Goal: Obtain resource: Download file/media

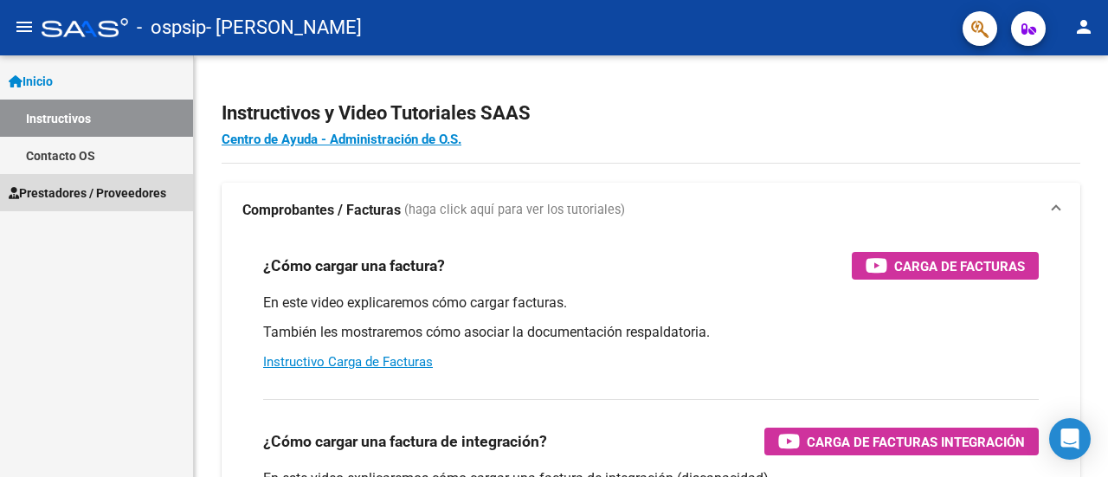
click at [95, 193] on span "Prestadores / Proveedores" at bounding box center [88, 192] width 158 height 19
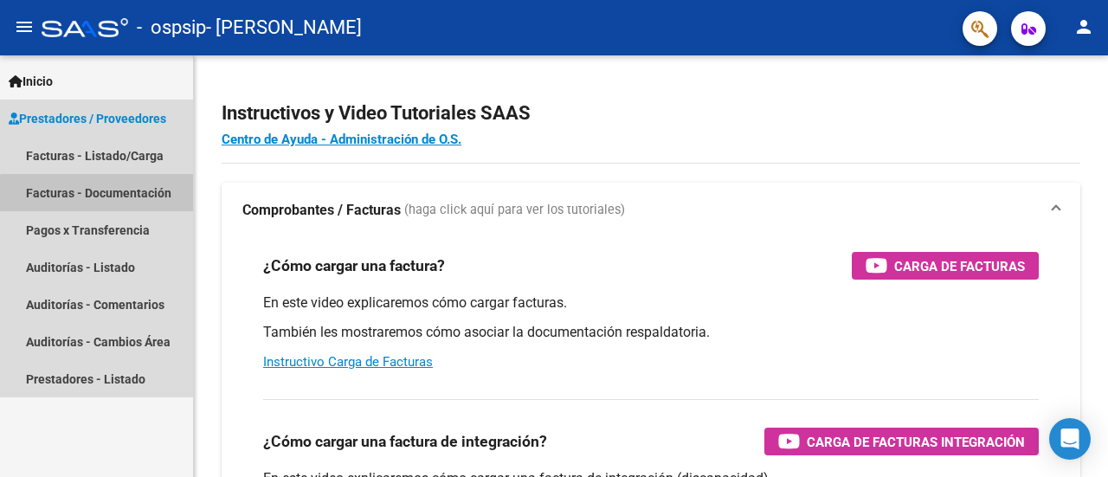
click at [131, 196] on link "Facturas - Documentación" at bounding box center [96, 192] width 193 height 37
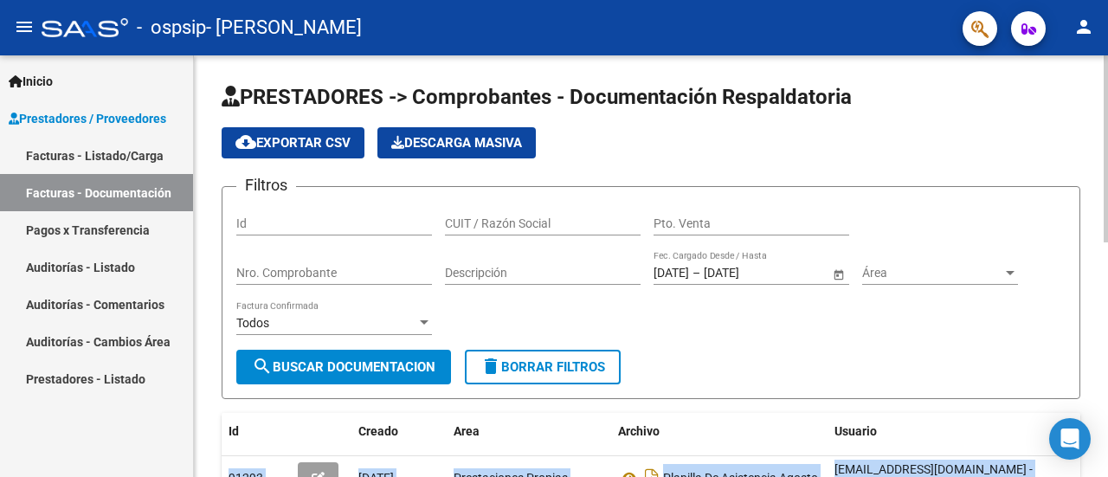
drag, startPoint x: 1097, startPoint y: 453, endPoint x: 1107, endPoint y: 138, distance: 314.3
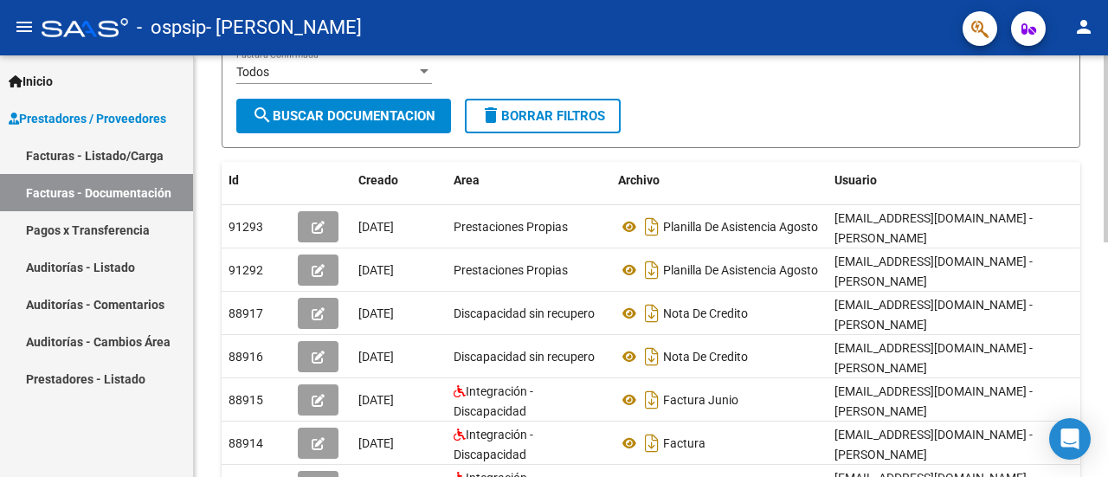
scroll to position [257, 0]
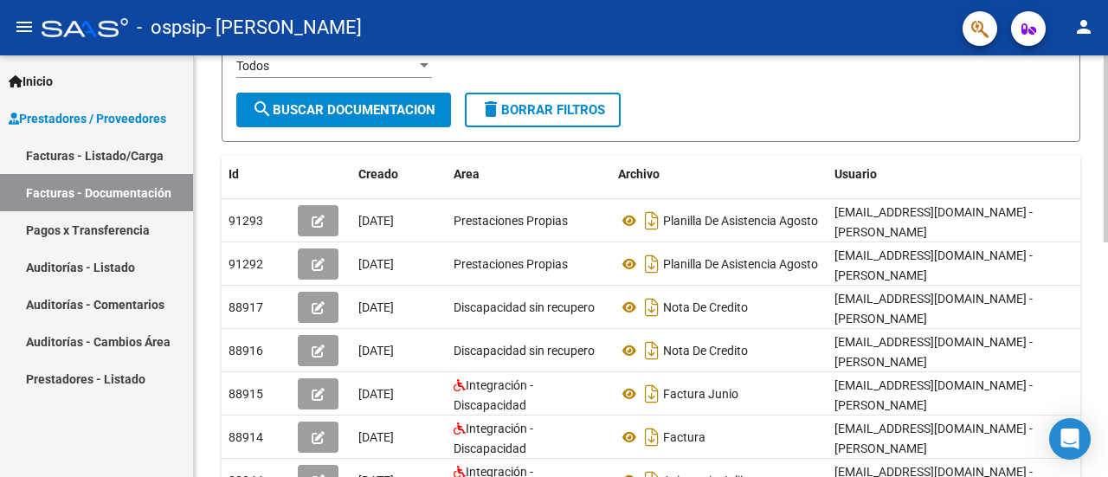
click at [1107, 253] on div at bounding box center [1105, 265] width 4 height 187
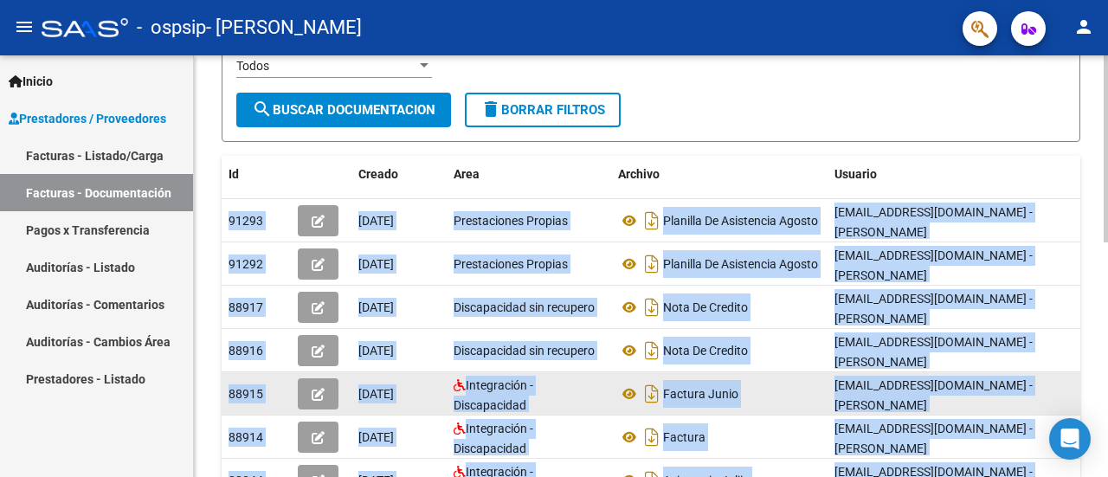
click at [808, 382] on div "Factura Junio" at bounding box center [719, 394] width 203 height 28
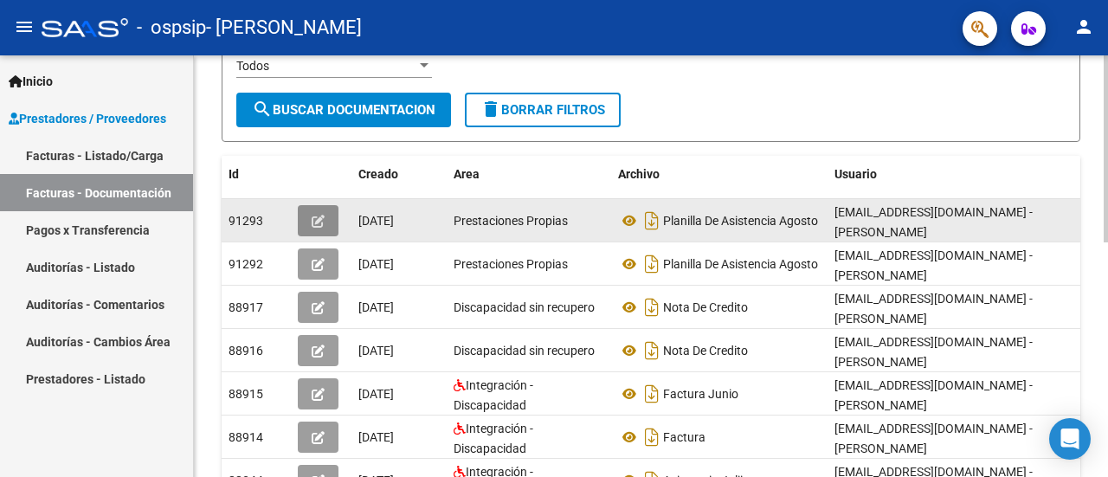
click at [319, 215] on icon "button" at bounding box center [318, 221] width 13 height 13
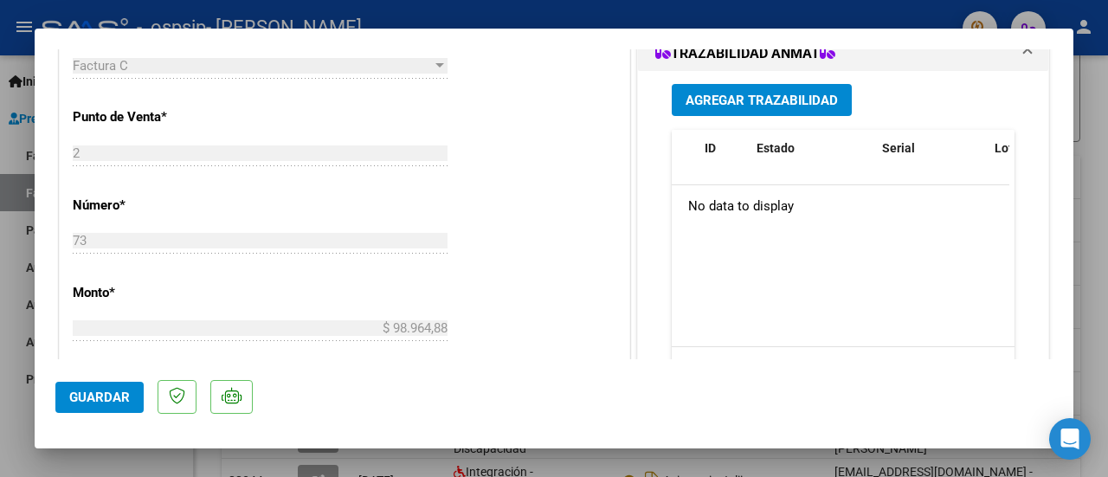
scroll to position [506, 0]
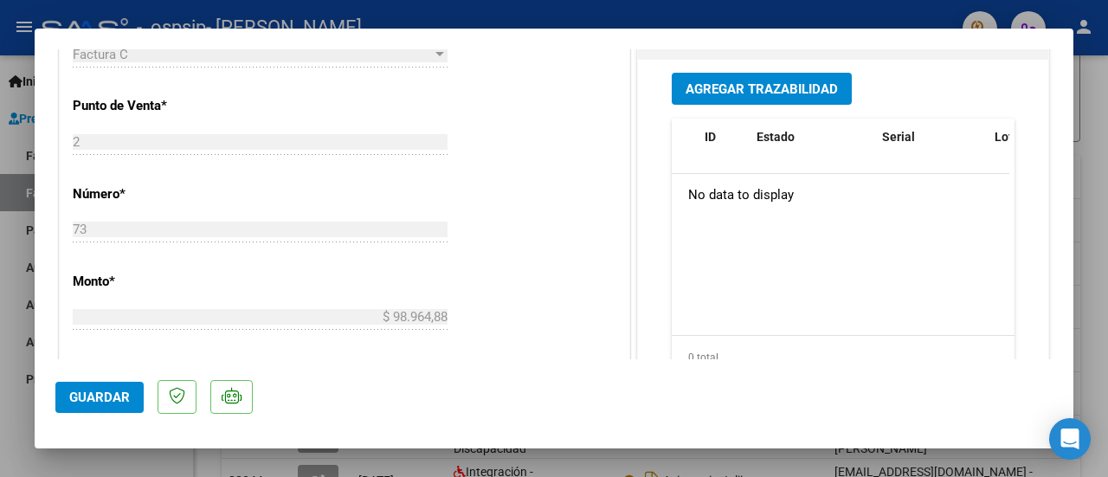
click at [436, 52] on div at bounding box center [439, 54] width 9 height 4
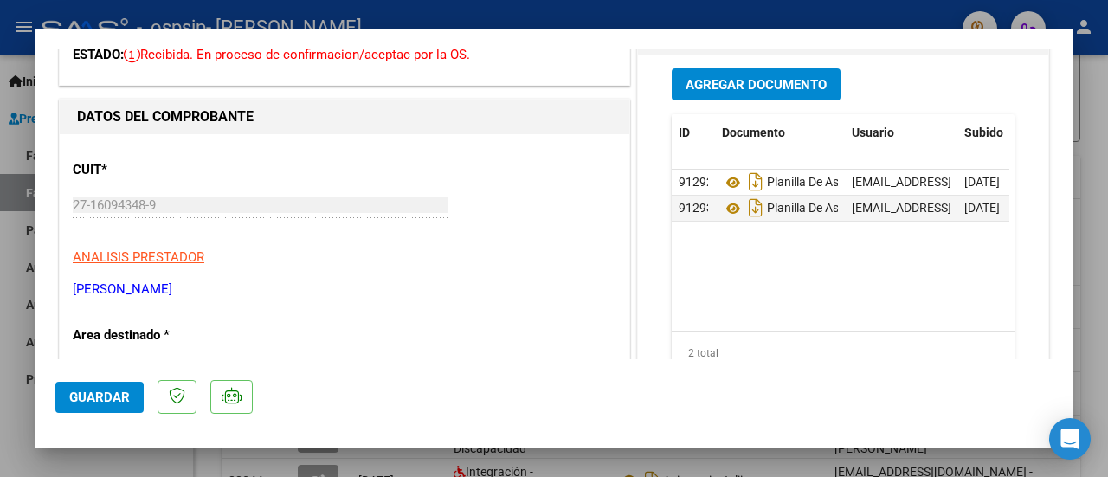
scroll to position [0, 0]
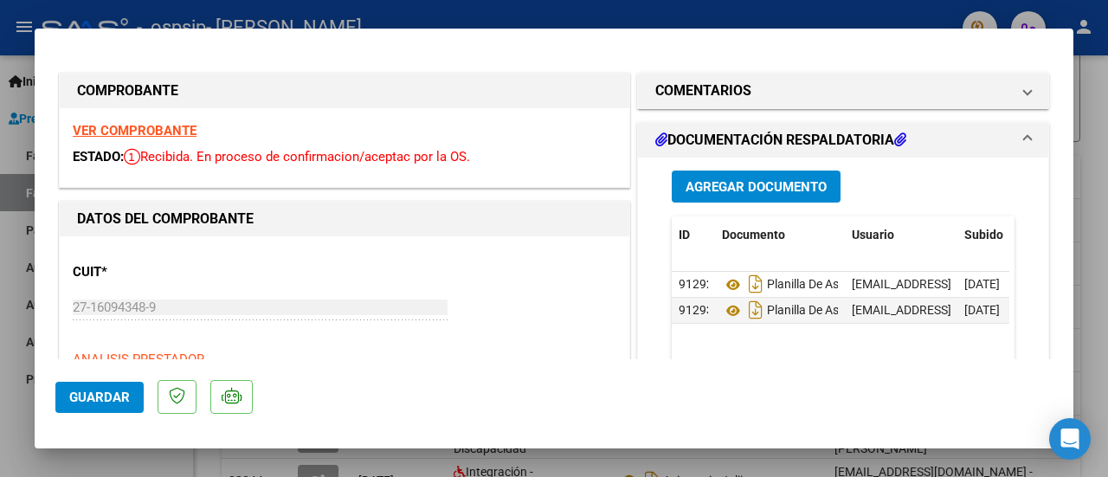
click at [655, 140] on icon at bounding box center [661, 139] width 12 height 14
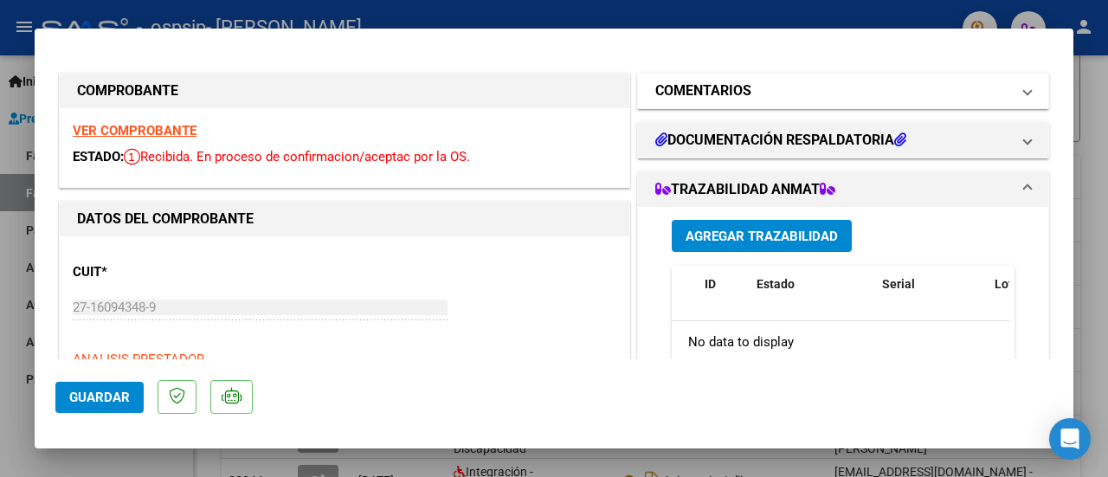
click at [859, 100] on mat-panel-title "COMENTARIOS" at bounding box center [832, 90] width 355 height 21
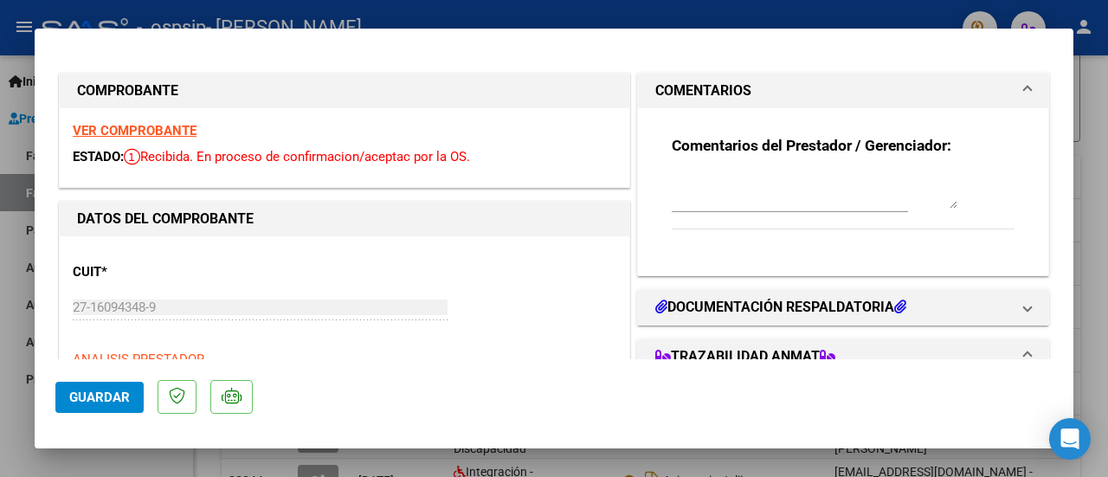
click at [670, 394] on mat-dialog-actions "Guardar" at bounding box center [553, 393] width 997 height 68
click at [490, 363] on mat-dialog-actions "Guardar" at bounding box center [553, 393] width 997 height 68
click at [498, 74] on div "COMPROBANTE" at bounding box center [344, 91] width 569 height 35
click at [1103, 82] on div at bounding box center [554, 238] width 1108 height 477
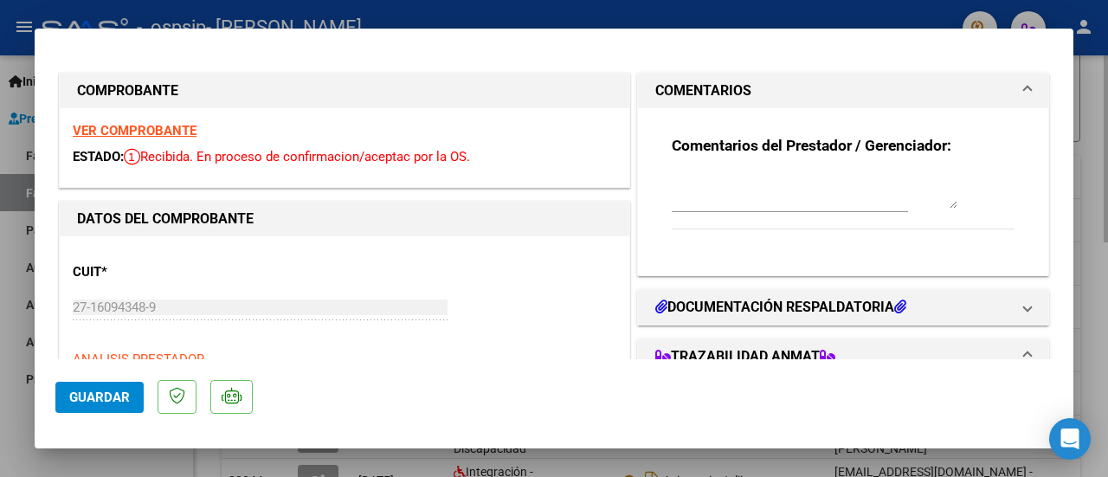
type input "$ 0,00"
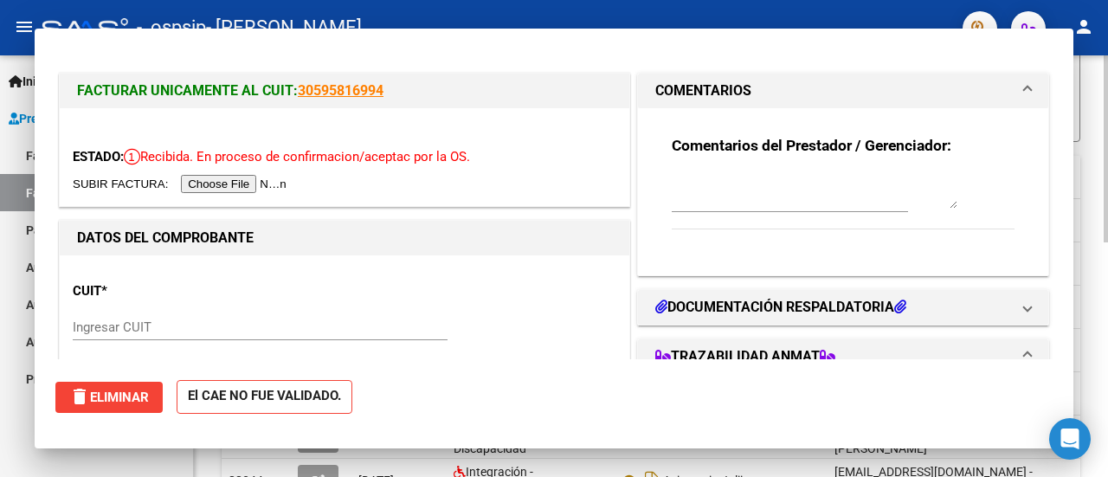
click at [1103, 82] on div "PRESTADORES -> Comprobantes - Documentación Respaldatoria cloud_download Export…" at bounding box center [651, 267] width 914 height 938
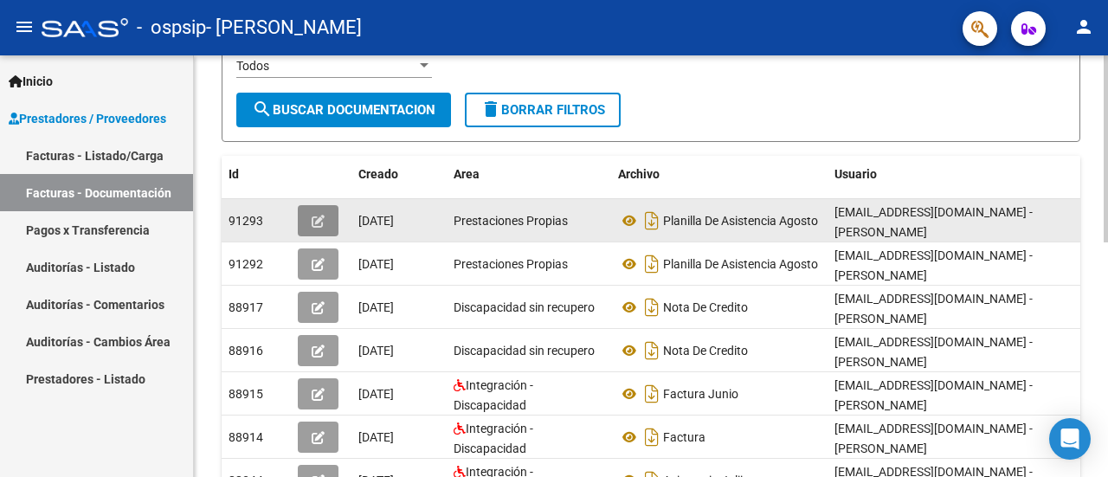
click at [315, 217] on icon "button" at bounding box center [318, 221] width 13 height 13
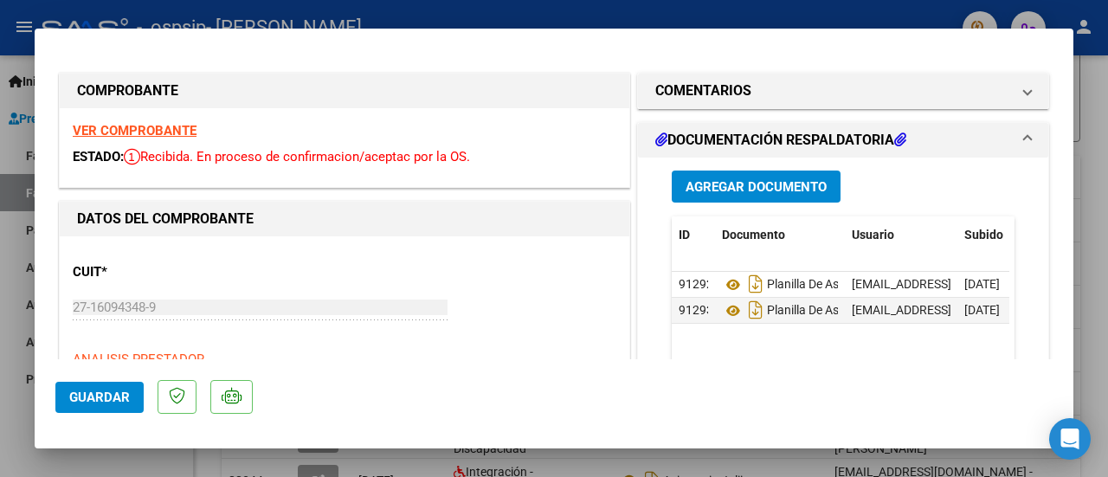
click at [128, 132] on strong "VER COMPROBANTE" at bounding box center [135, 131] width 124 height 16
click at [1097, 115] on div at bounding box center [554, 238] width 1108 height 477
type input "$ 0,00"
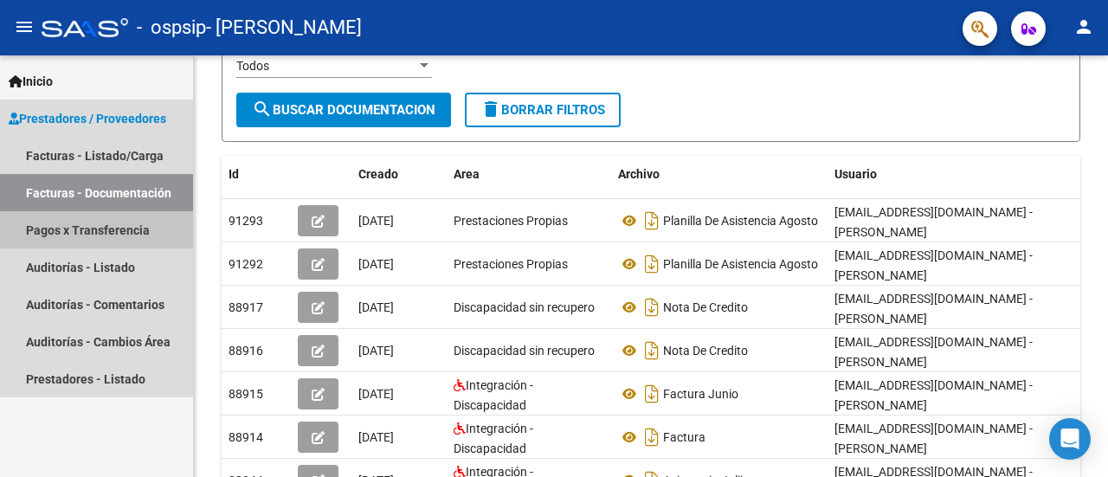
click at [90, 236] on link "Pagos x Transferencia" at bounding box center [96, 229] width 193 height 37
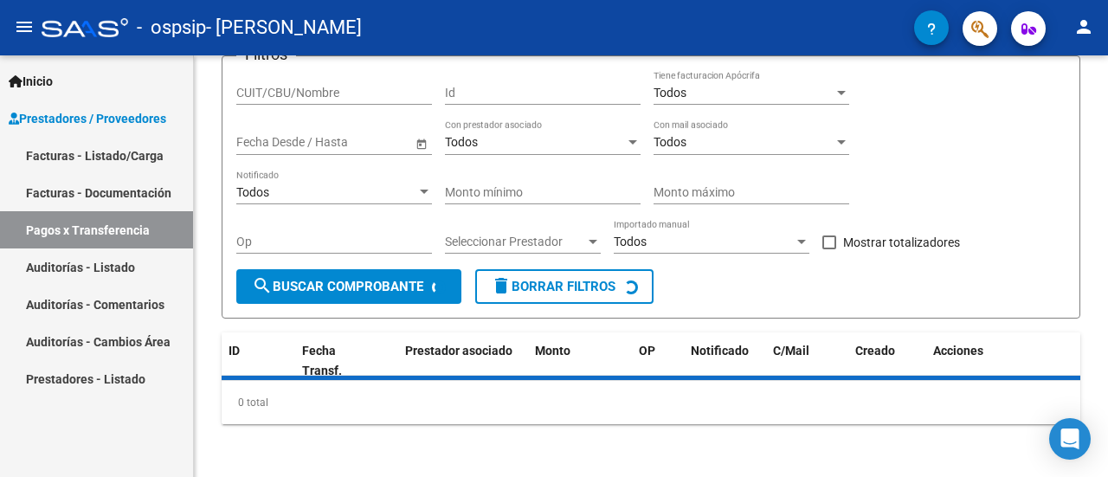
scroll to position [171, 0]
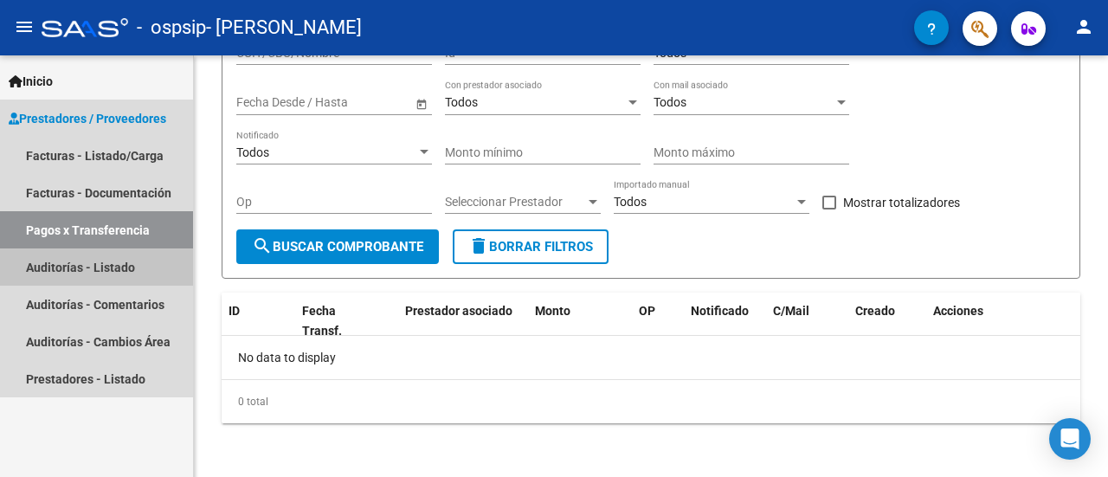
click at [88, 262] on link "Auditorías - Listado" at bounding box center [96, 266] width 193 height 37
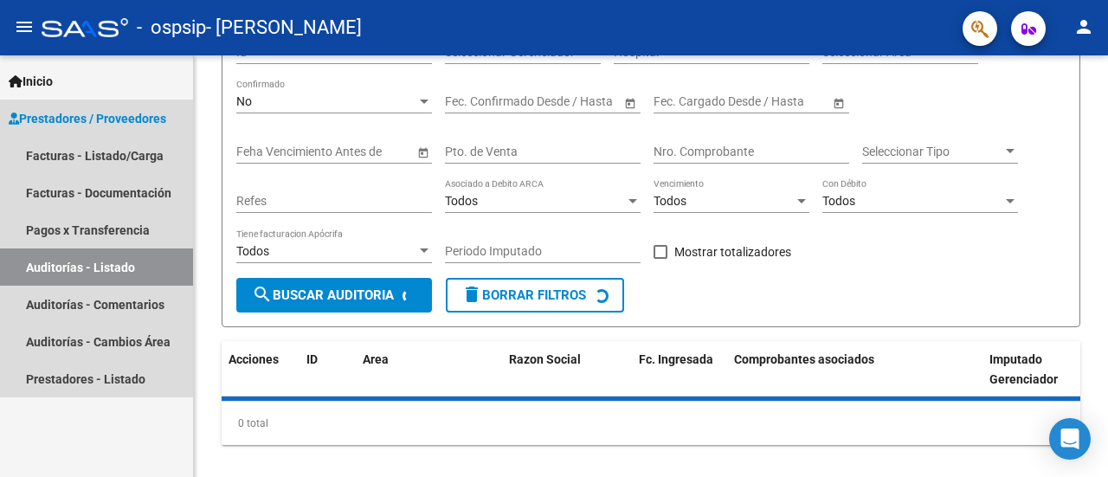
click at [88, 262] on link "Auditorías - Listado" at bounding box center [96, 266] width 193 height 37
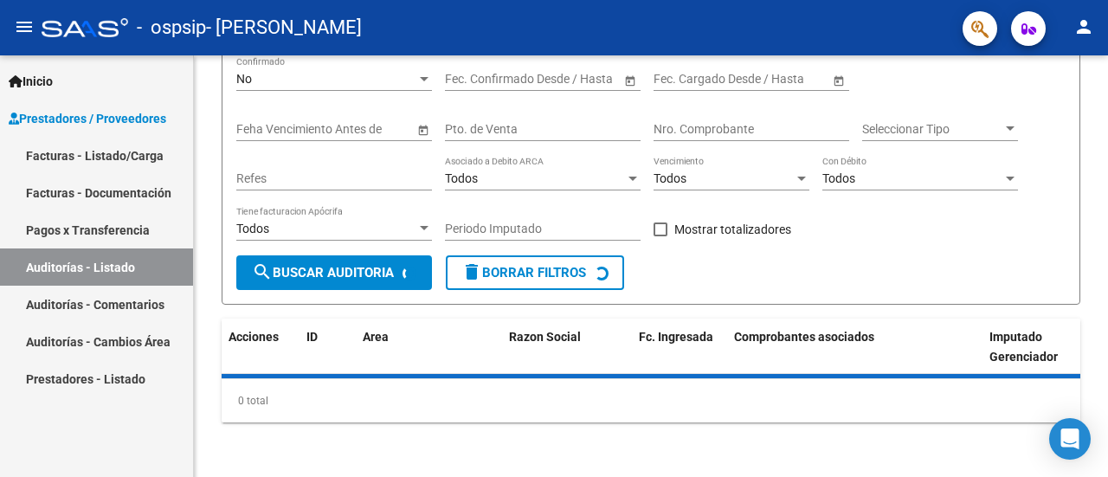
scroll to position [232, 0]
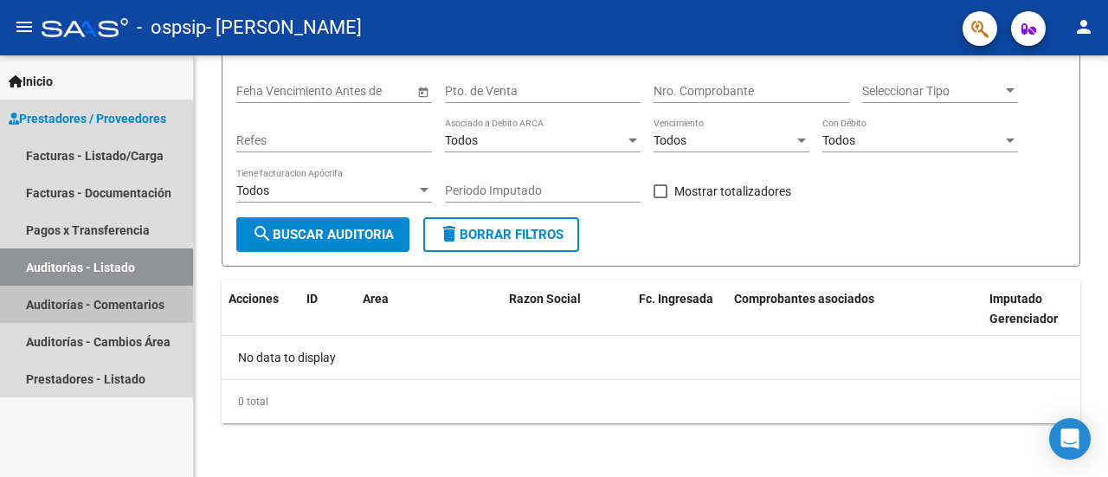
click at [87, 309] on link "Auditorías - Comentarios" at bounding box center [96, 304] width 193 height 37
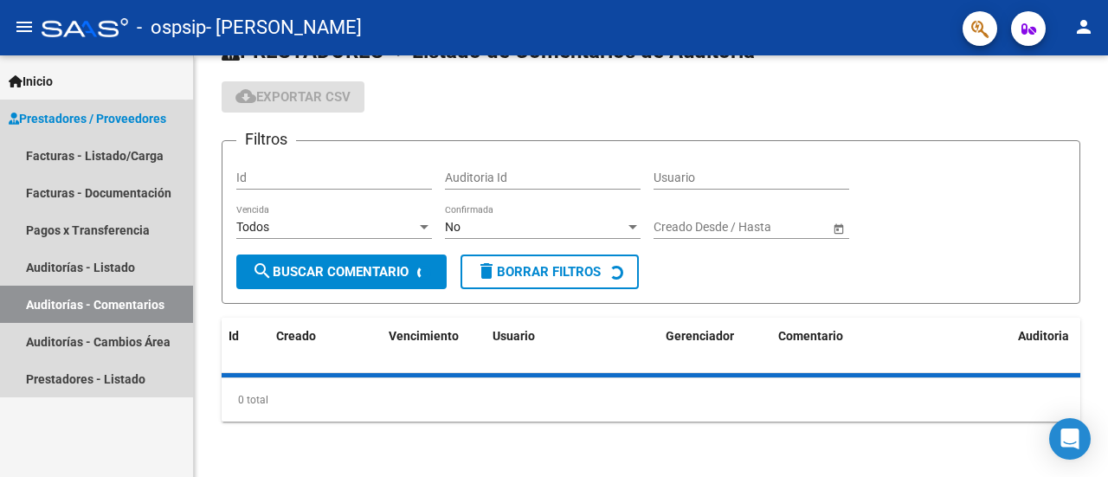
click at [87, 309] on link "Auditorías - Comentarios" at bounding box center [96, 304] width 193 height 37
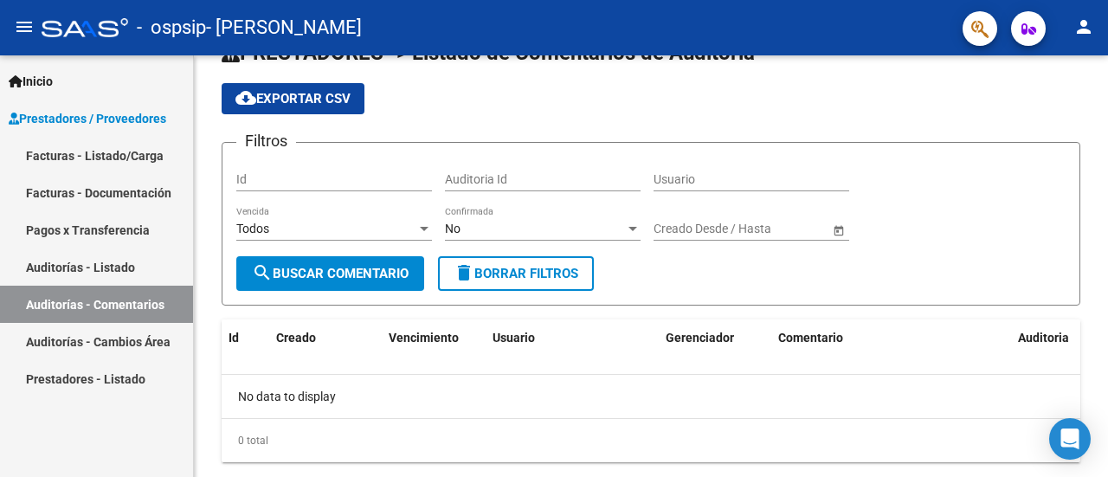
scroll to position [83, 0]
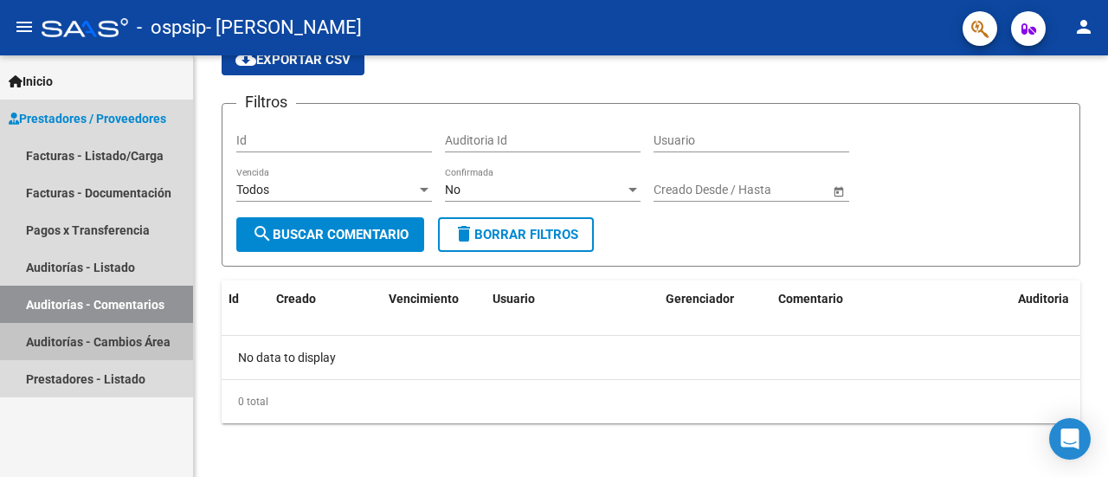
click at [81, 350] on link "Auditorías - Cambios Área" at bounding box center [96, 341] width 193 height 37
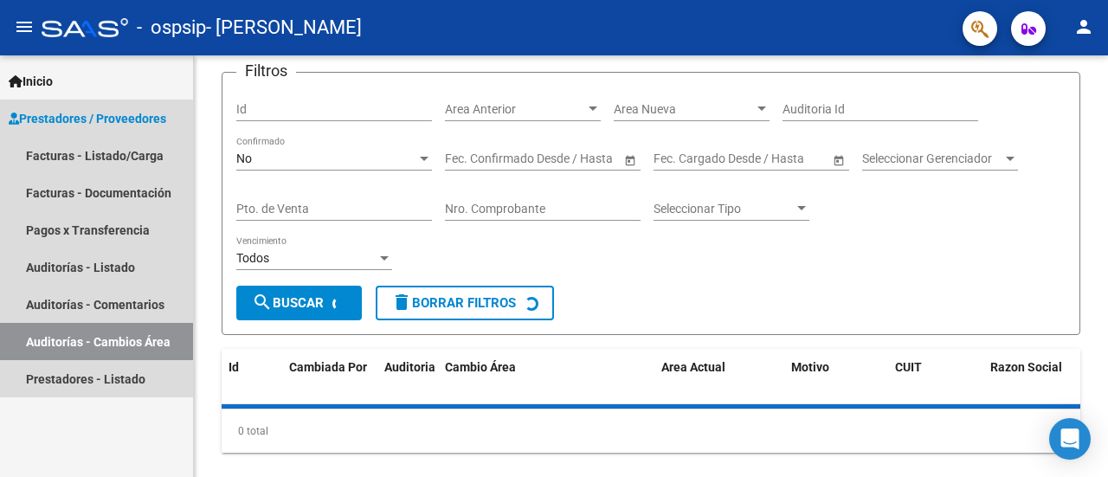
click at [81, 350] on link "Auditorías - Cambios Área" at bounding box center [96, 341] width 193 height 37
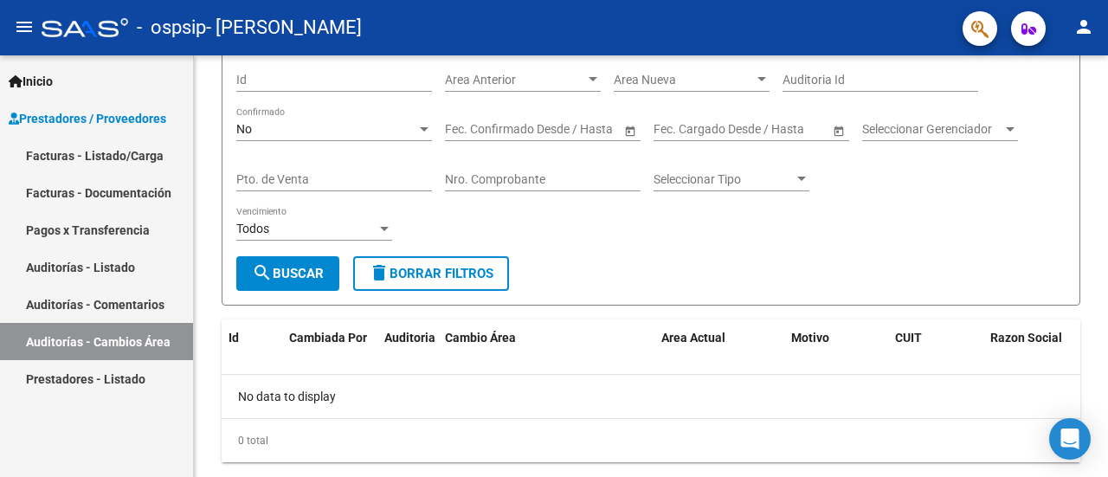
scroll to position [151, 0]
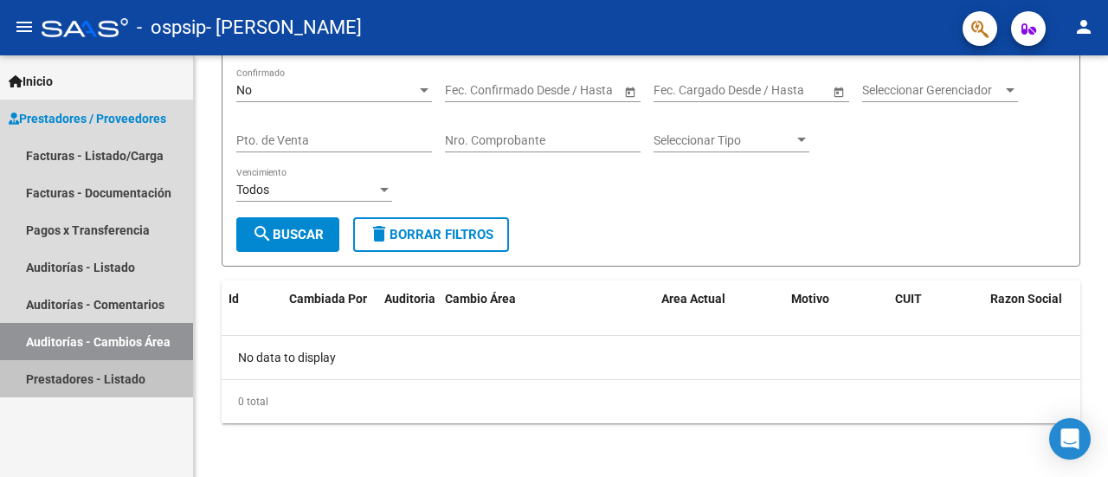
click at [81, 376] on link "Prestadores - Listado" at bounding box center [96, 378] width 193 height 37
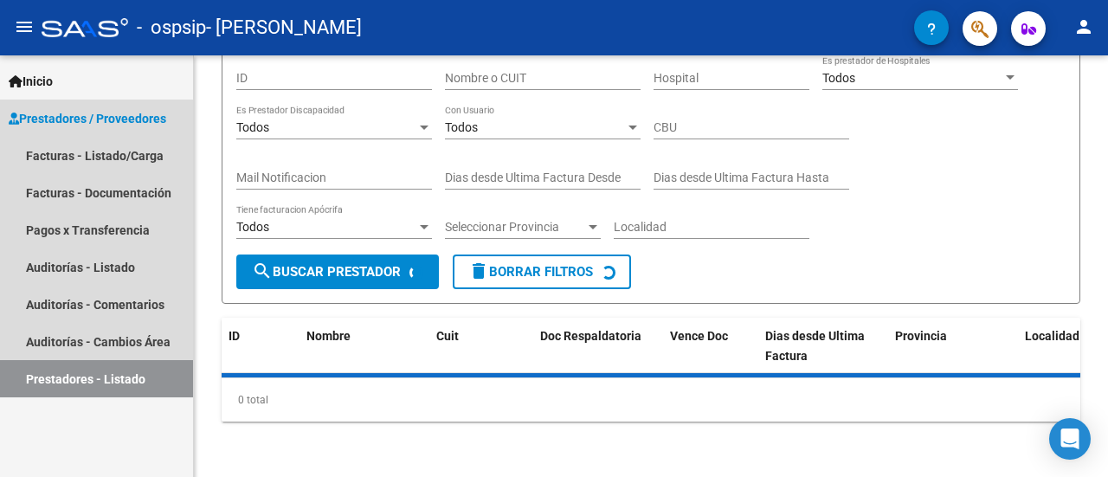
click at [81, 376] on link "Prestadores - Listado" at bounding box center [96, 378] width 193 height 37
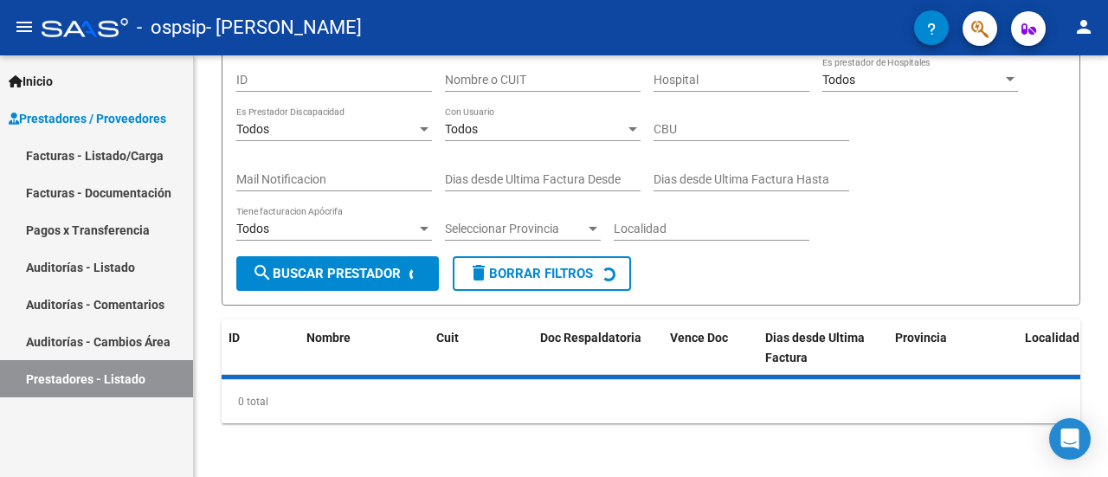
scroll to position [197, 0]
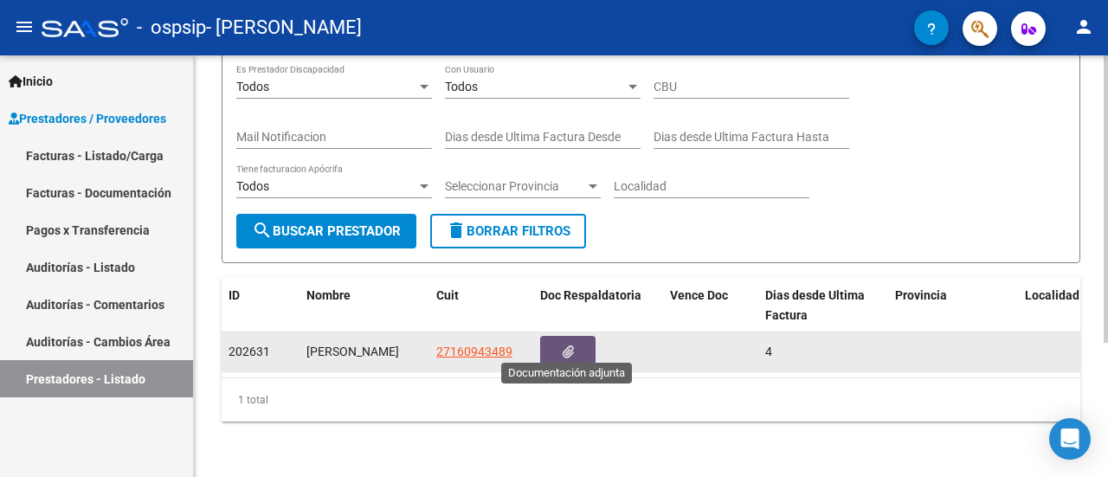
click at [573, 337] on button "button" at bounding box center [567, 352] width 55 height 32
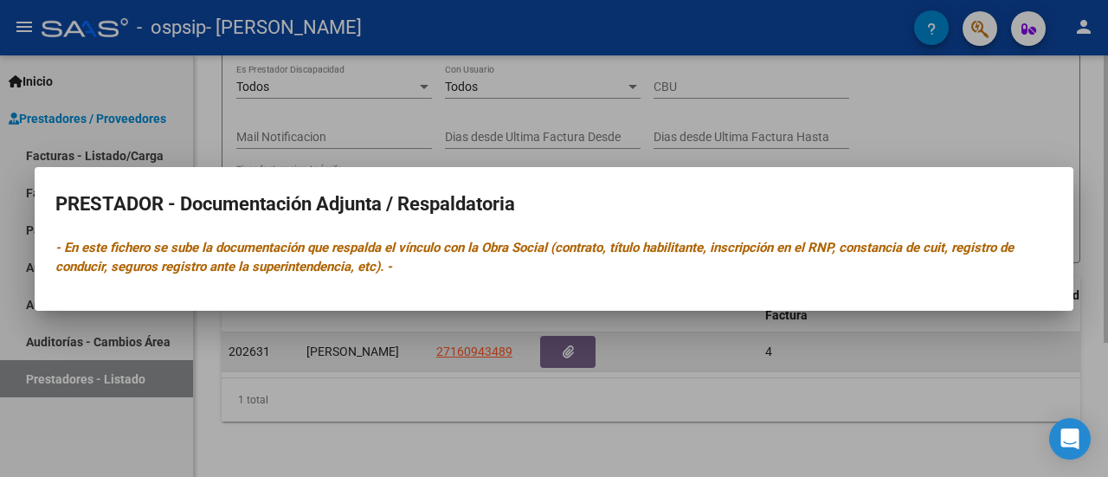
click at [573, 337] on div at bounding box center [554, 238] width 1108 height 477
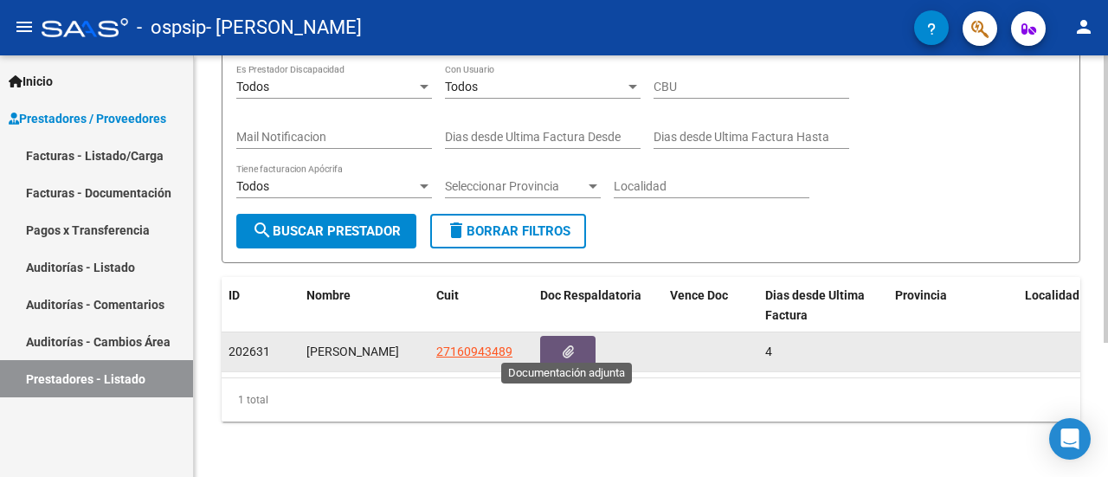
click at [573, 337] on button "button" at bounding box center [567, 352] width 55 height 32
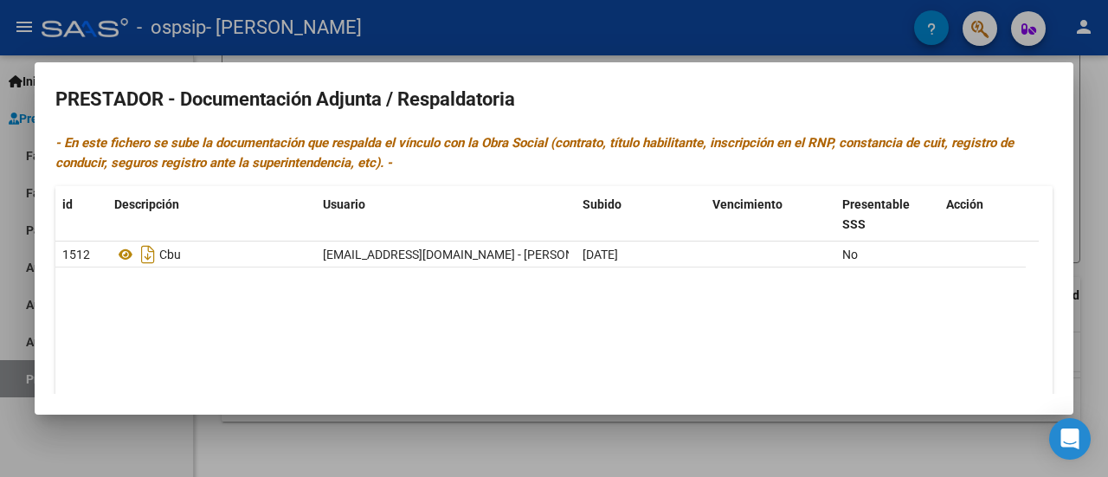
drag, startPoint x: 50, startPoint y: 80, endPoint x: 69, endPoint y: 122, distance: 46.5
click at [70, 130] on mat-dialog-container "PRESTADOR - Documentación Adjunta / Respaldatoria - En este fichero se sube la …" at bounding box center [554, 237] width 1039 height 351
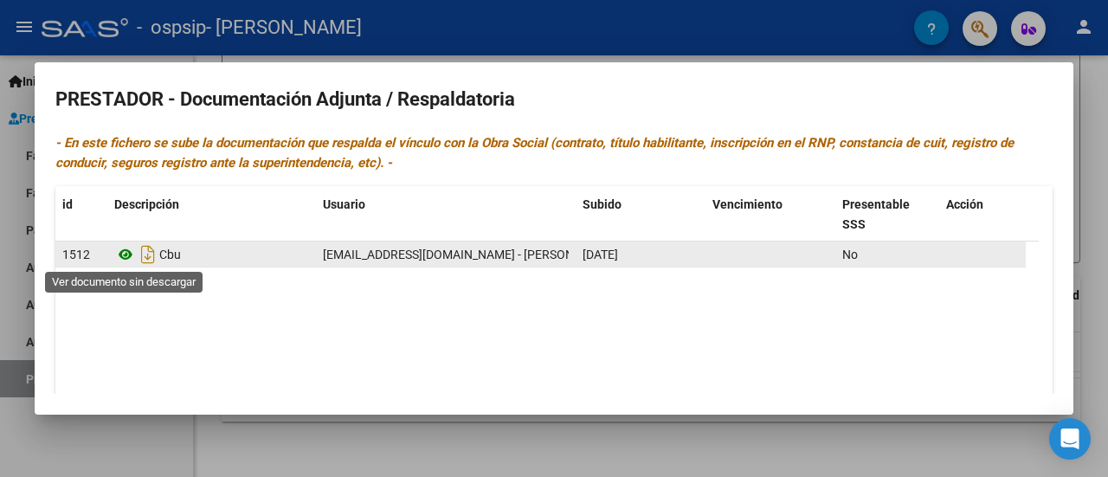
click at [123, 256] on icon at bounding box center [125, 254] width 23 height 21
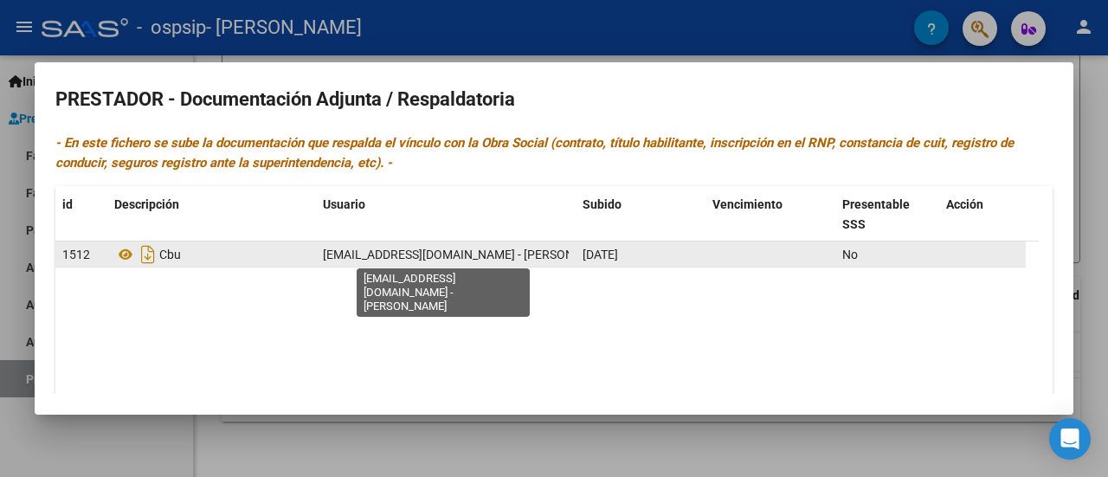
click at [400, 256] on span "[EMAIL_ADDRESS][DOMAIN_NAME] - [PERSON_NAME]" at bounding box center [469, 255] width 293 height 14
